Goal: Download file/media

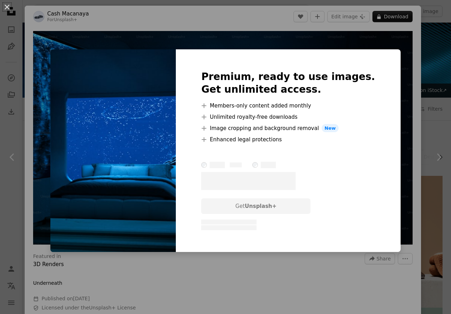
scroll to position [431, 0]
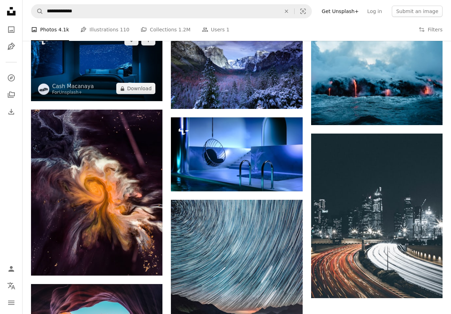
scroll to position [718, 0]
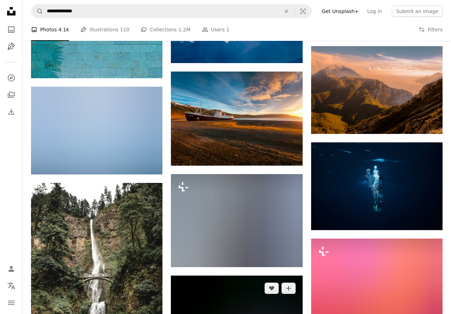
scroll to position [3197, 0]
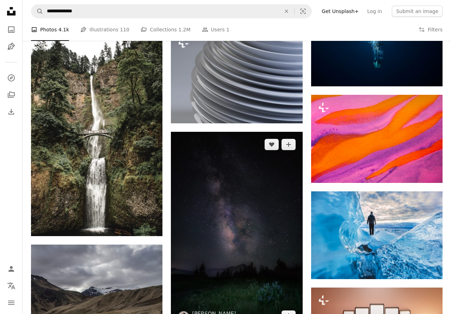
click at [251, 183] on img at bounding box center [236, 230] width 131 height 197
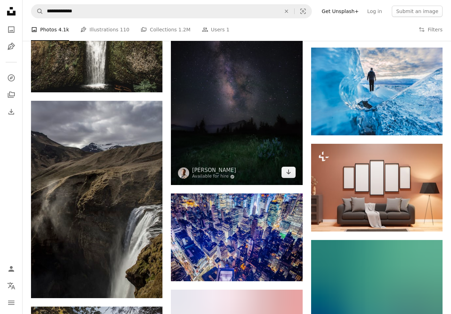
scroll to position [3412, 0]
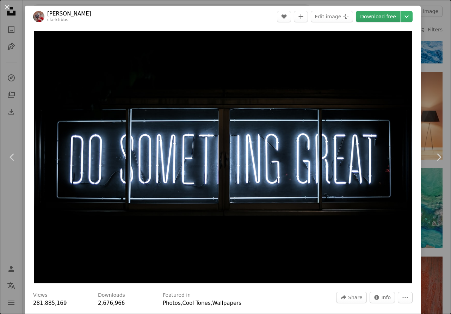
click at [393, 19] on link "Download free" at bounding box center [378, 16] width 44 height 11
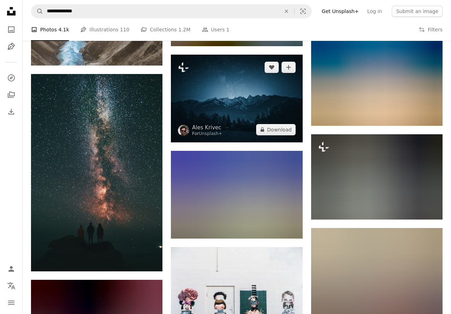
scroll to position [4526, 0]
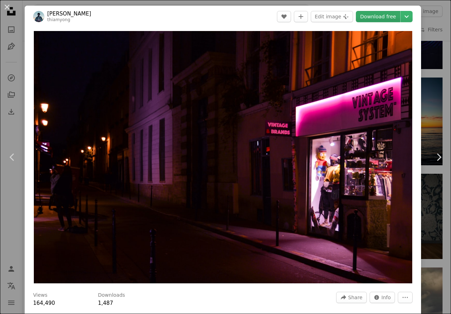
click at [395, 18] on link "Download free" at bounding box center [378, 16] width 44 height 11
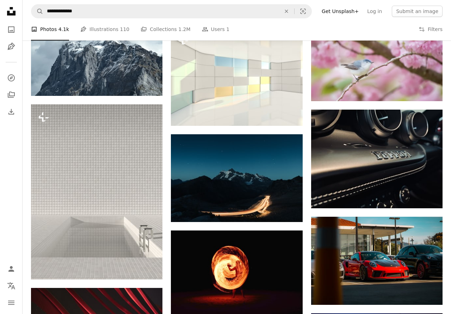
scroll to position [4885, 0]
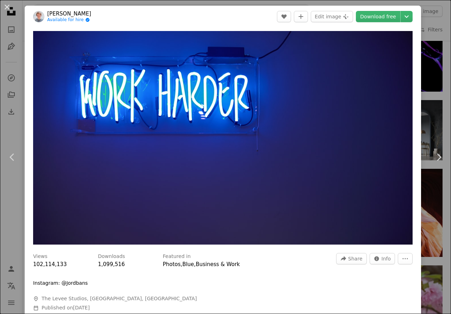
click at [393, 21] on link "Download free" at bounding box center [378, 16] width 44 height 11
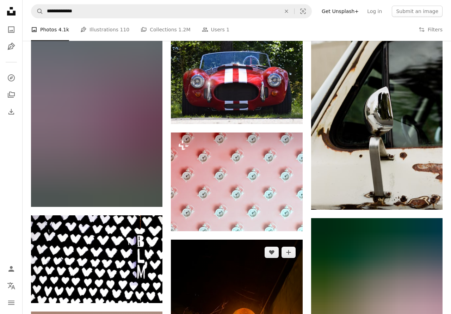
scroll to position [8441, 0]
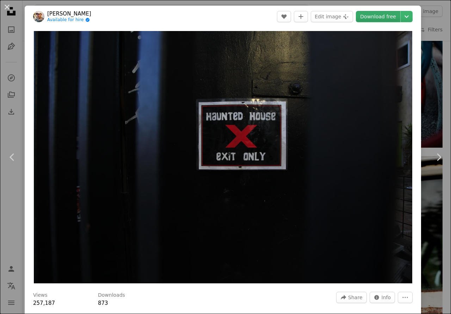
click at [382, 17] on link "Download free" at bounding box center [378, 16] width 44 height 11
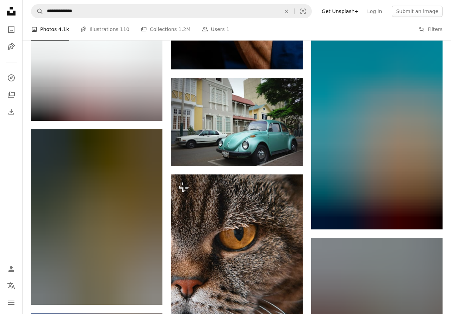
scroll to position [12680, 0]
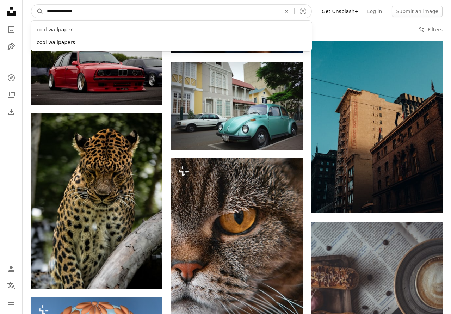
drag, startPoint x: 202, startPoint y: 11, endPoint x: 0, endPoint y: 9, distance: 202.1
click at [43, 9] on input "**********" at bounding box center [160, 11] width 235 height 13
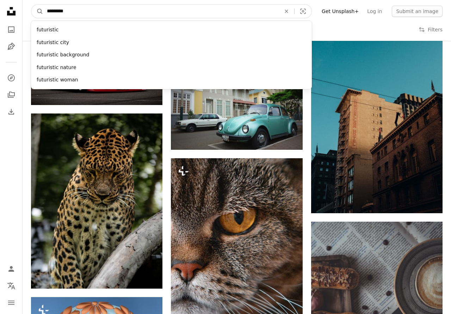
type input "**********"
click button "A magnifying glass" at bounding box center [37, 11] width 12 height 13
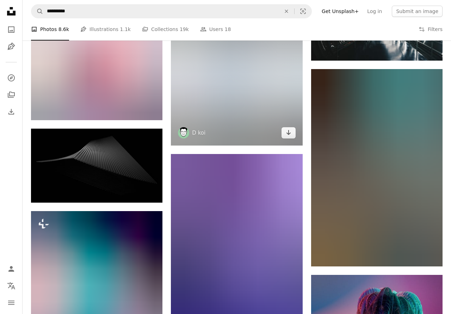
scroll to position [3233, 0]
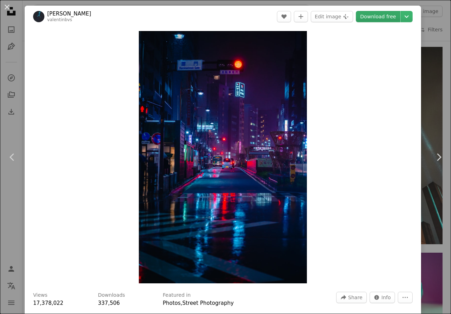
click at [390, 16] on link "Download free" at bounding box center [378, 16] width 44 height 11
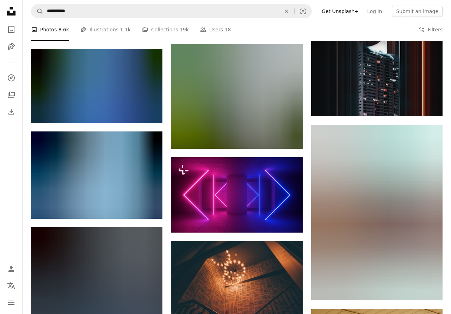
scroll to position [9591, 0]
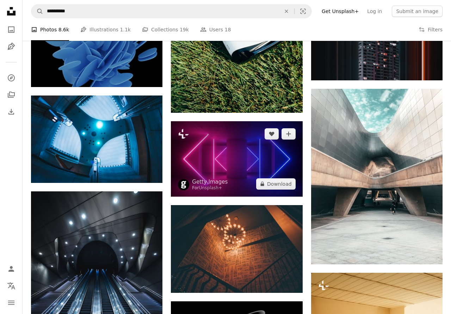
click at [248, 121] on img at bounding box center [236, 158] width 131 height 75
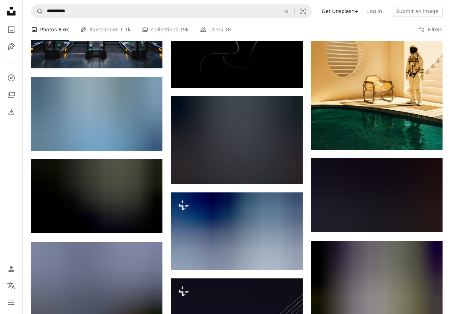
scroll to position [10058, 0]
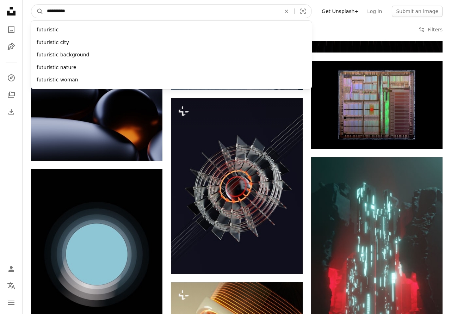
drag, startPoint x: 177, startPoint y: 13, endPoint x: 0, endPoint y: 13, distance: 177.5
click at [43, 13] on input "**********" at bounding box center [160, 11] width 235 height 13
type input "****"
click at [31, 5] on button "A magnifying glass" at bounding box center [37, 11] width 12 height 13
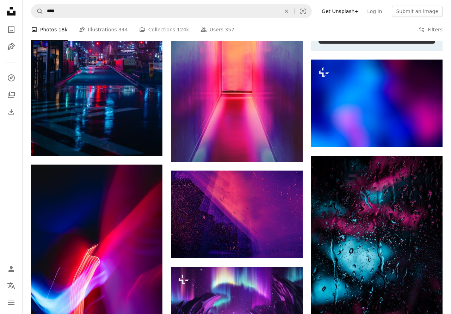
scroll to position [287, 0]
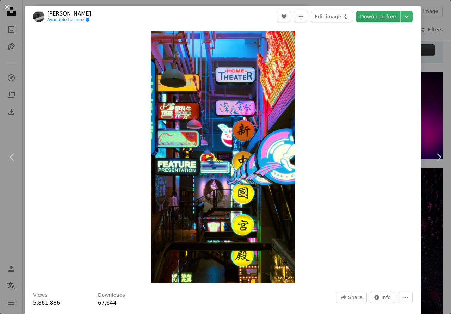
click at [386, 18] on link "Download free" at bounding box center [378, 16] width 44 height 11
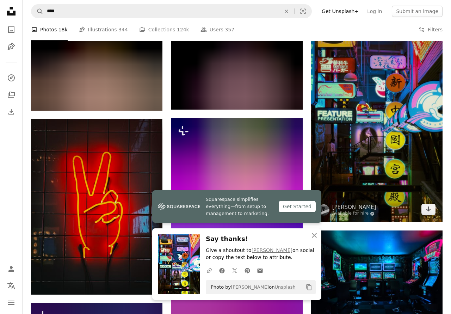
scroll to position [539, 0]
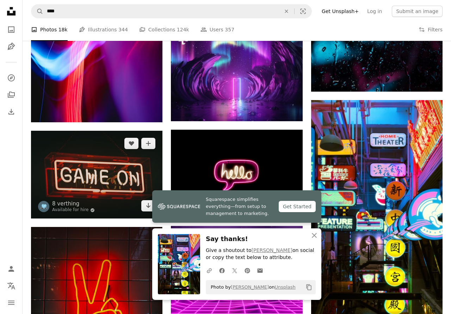
click at [118, 131] on img at bounding box center [96, 175] width 131 height 88
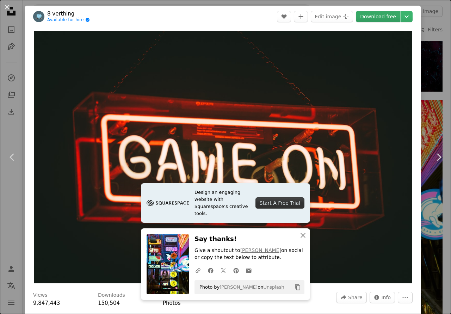
click at [382, 15] on link "Download free" at bounding box center [378, 16] width 44 height 11
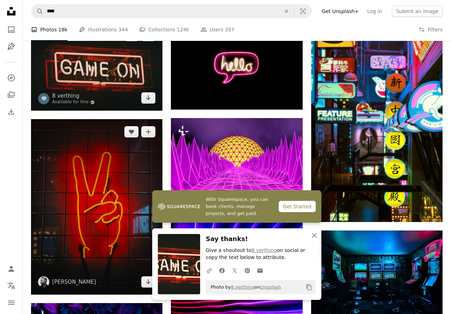
scroll to position [575, 0]
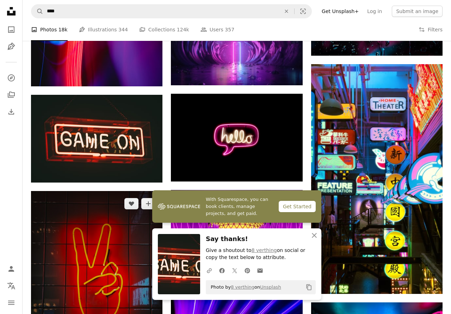
click at [145, 191] on img at bounding box center [96, 278] width 131 height 175
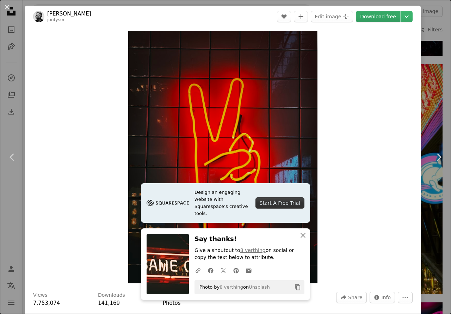
click at [374, 20] on link "Download free" at bounding box center [378, 16] width 44 height 11
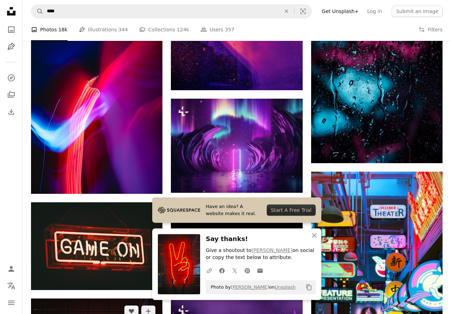
scroll to position [503, 0]
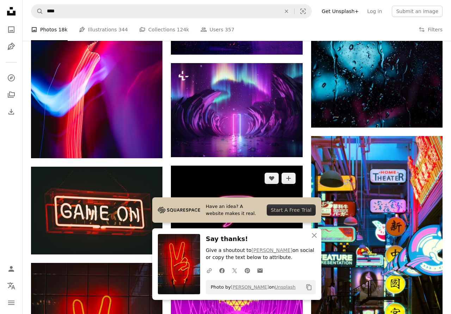
click at [246, 166] on img at bounding box center [236, 210] width 131 height 88
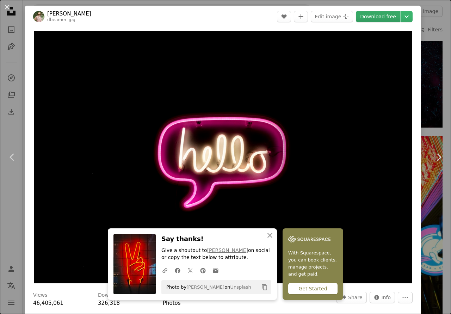
click at [376, 19] on link "Download free" at bounding box center [378, 16] width 44 height 11
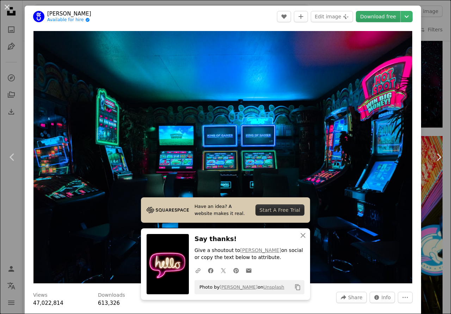
click at [380, 15] on link "Download free" at bounding box center [378, 16] width 44 height 11
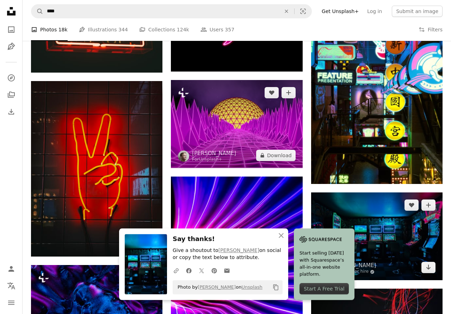
scroll to position [647, 0]
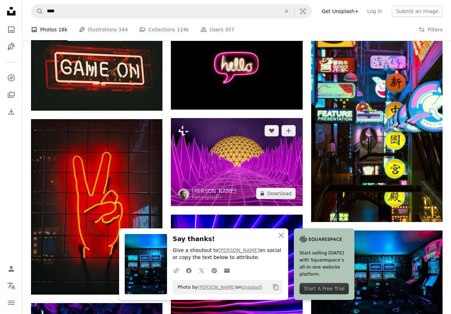
click at [244, 118] on img at bounding box center [236, 162] width 131 height 88
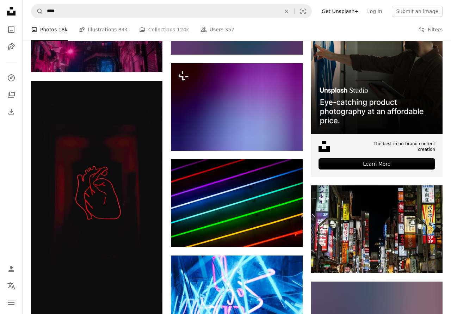
scroll to position [2299, 0]
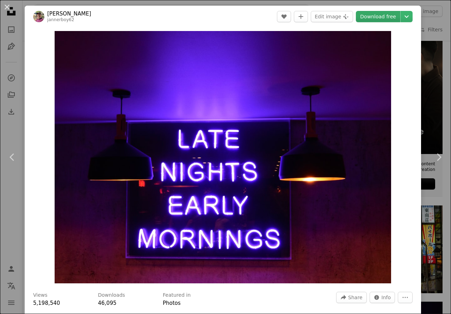
click at [393, 18] on link "Download free" at bounding box center [378, 16] width 44 height 11
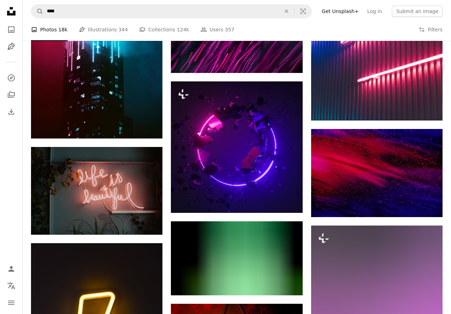
scroll to position [3017, 0]
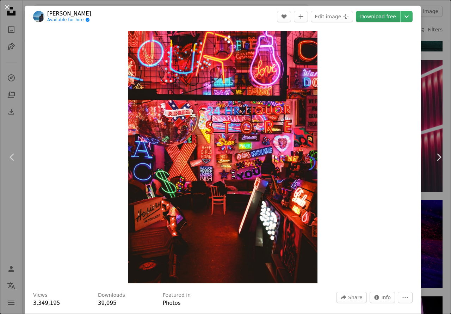
click at [388, 19] on link "Download free" at bounding box center [378, 16] width 44 height 11
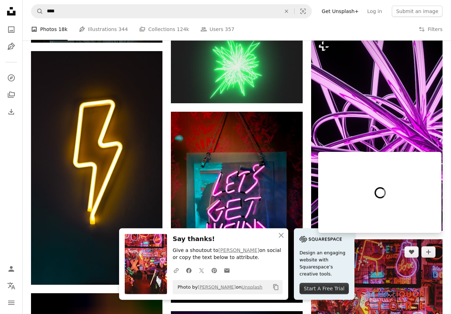
scroll to position [3269, 0]
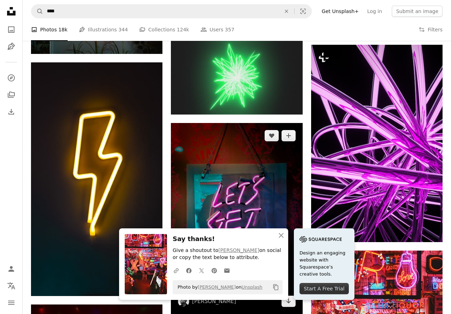
click at [263, 155] on img at bounding box center [236, 218] width 131 height 191
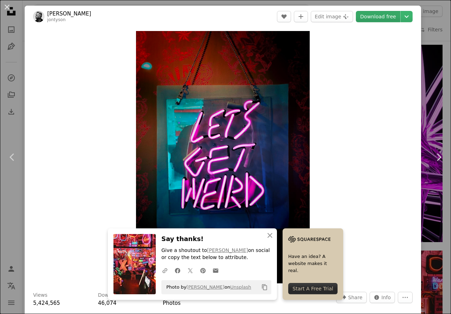
click at [389, 18] on link "Download free" at bounding box center [378, 16] width 44 height 11
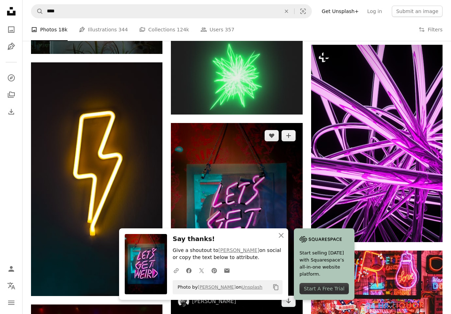
scroll to position [3412, 0]
